Goal: Task Accomplishment & Management: Use online tool/utility

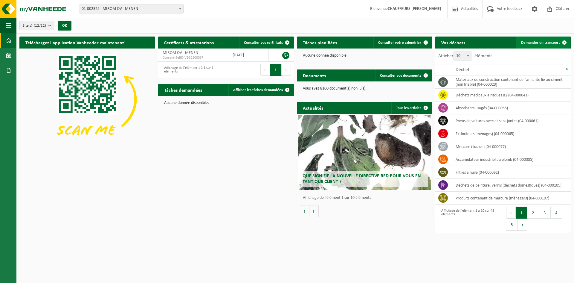
click at [542, 41] on span "Demander un transport" at bounding box center [540, 43] width 39 height 4
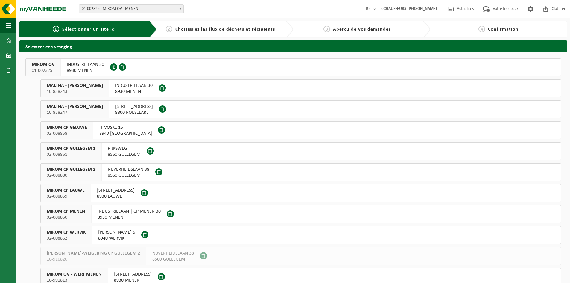
click at [46, 69] on span "01-002325" at bounding box center [43, 71] width 23 height 6
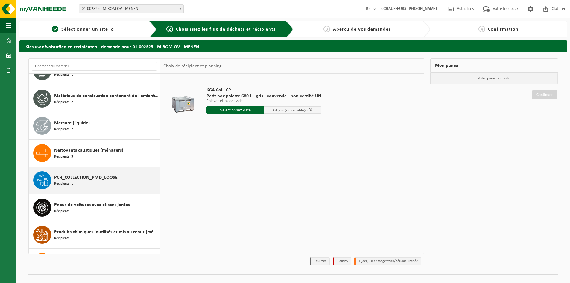
click at [80, 182] on div "PCH_COLLECTION_PMD_LOOSE Récipients: 1" at bounding box center [106, 180] width 104 height 18
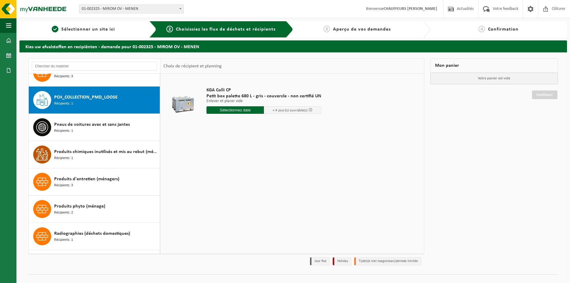
scroll to position [571, 0]
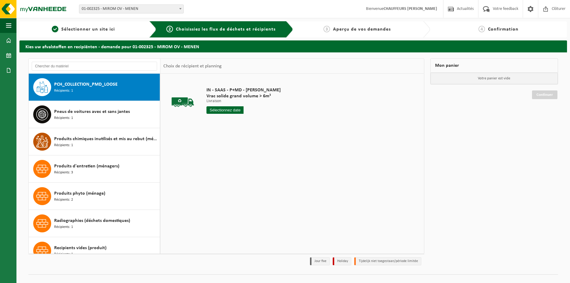
click at [230, 109] on input "text" at bounding box center [224, 109] width 37 height 7
click at [253, 182] on div "29" at bounding box center [254, 182] width 10 height 10
type input "à partir de 2025-08-29"
click at [237, 118] on input "2" at bounding box center [224, 121] width 37 height 8
click at [237, 118] on input "3" at bounding box center [224, 121] width 37 height 8
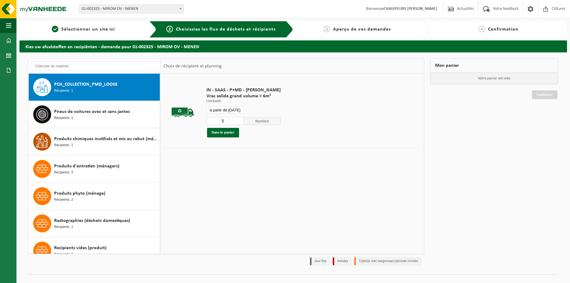
click at [237, 118] on input "5" at bounding box center [224, 121] width 37 height 8
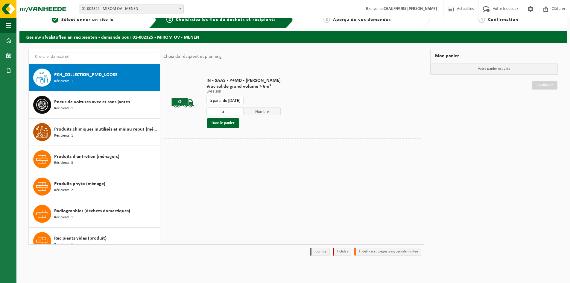
scroll to position [0, 0]
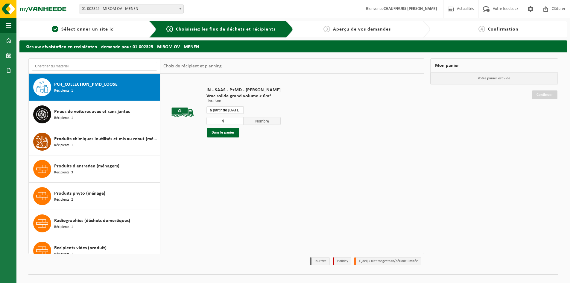
type input "4"
click at [239, 121] on input "4" at bounding box center [224, 121] width 37 height 8
click at [224, 133] on button "Dans le panier" at bounding box center [223, 133] width 32 height 10
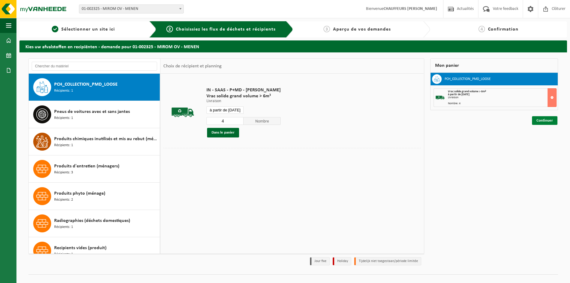
click at [541, 119] on link "Continuer" at bounding box center [544, 120] width 25 height 9
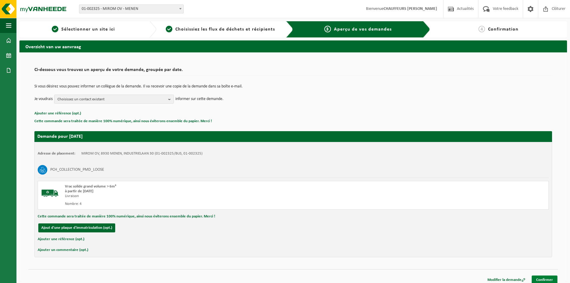
click at [547, 277] on link "Confirmer" at bounding box center [544, 279] width 26 height 9
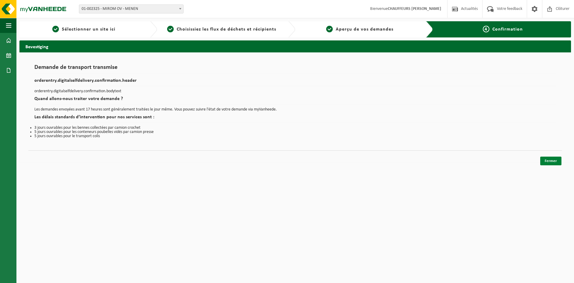
click at [552, 162] on link "Fermer" at bounding box center [550, 160] width 21 height 9
